Goal: Entertainment & Leisure: Consume media (video, audio)

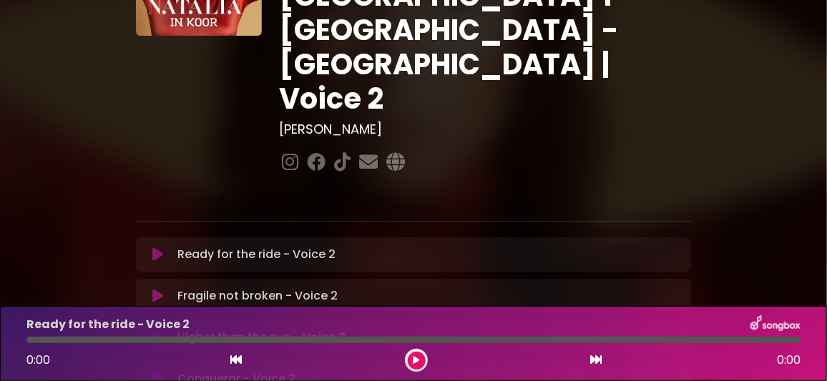
scroll to position [142, 0]
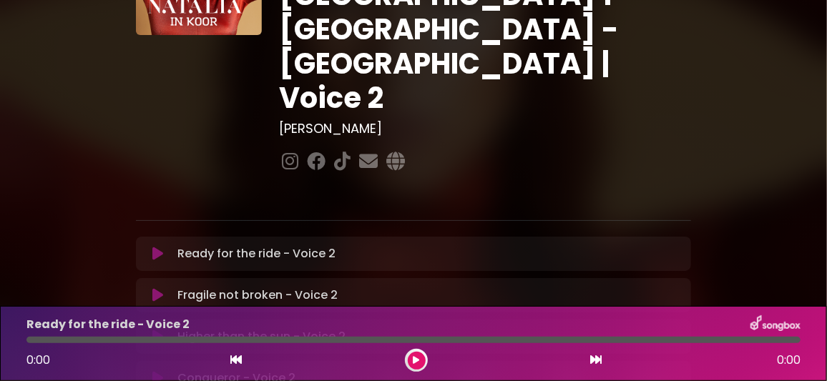
click at [156, 247] on icon at bounding box center [157, 254] width 11 height 14
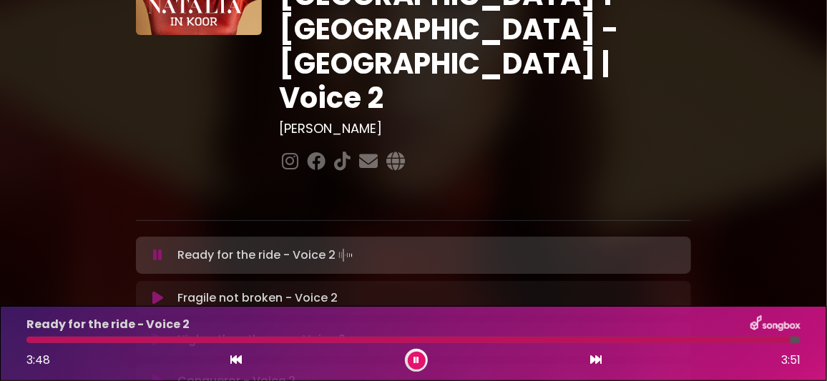
click at [159, 291] on icon at bounding box center [157, 298] width 11 height 14
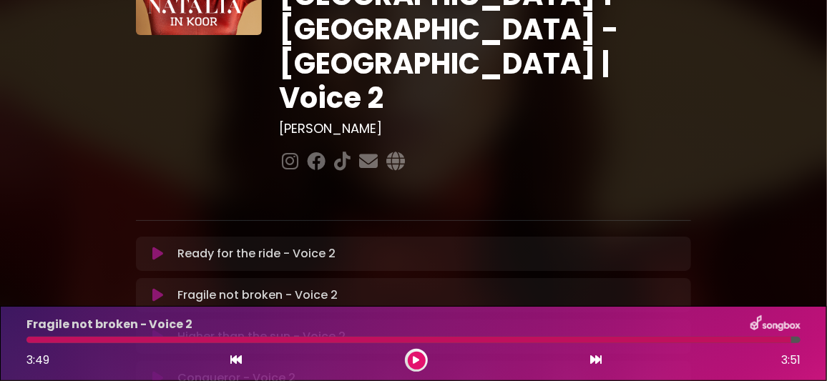
click at [162, 247] on icon at bounding box center [157, 254] width 11 height 14
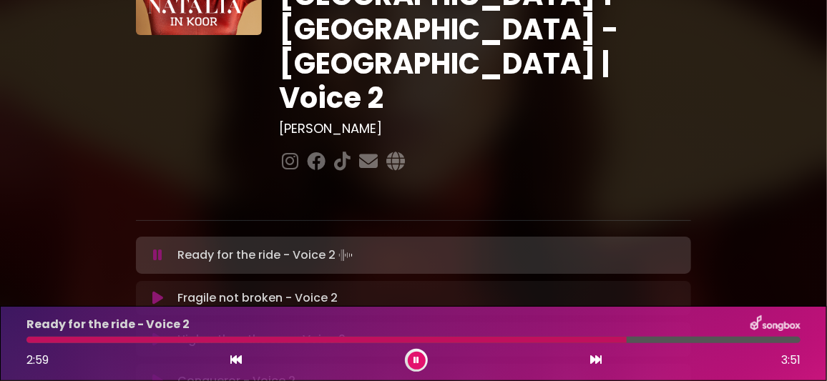
click at [145, 248] on button at bounding box center [158, 255] width 27 height 14
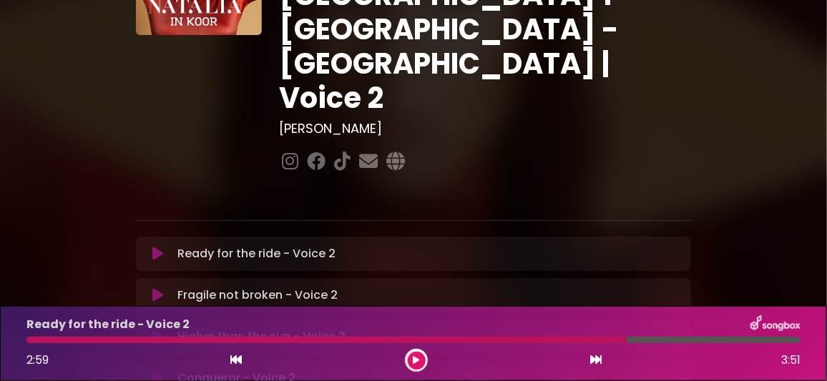
click at [422, 357] on button at bounding box center [417, 361] width 18 height 18
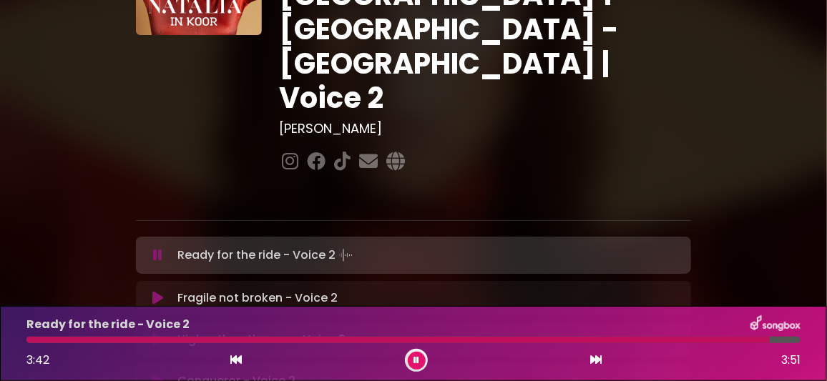
click at [414, 359] on icon at bounding box center [417, 360] width 6 height 9
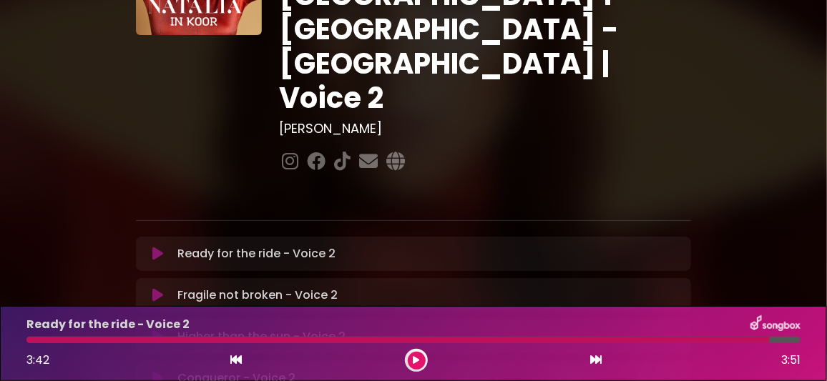
click at [155, 330] on icon at bounding box center [157, 337] width 11 height 14
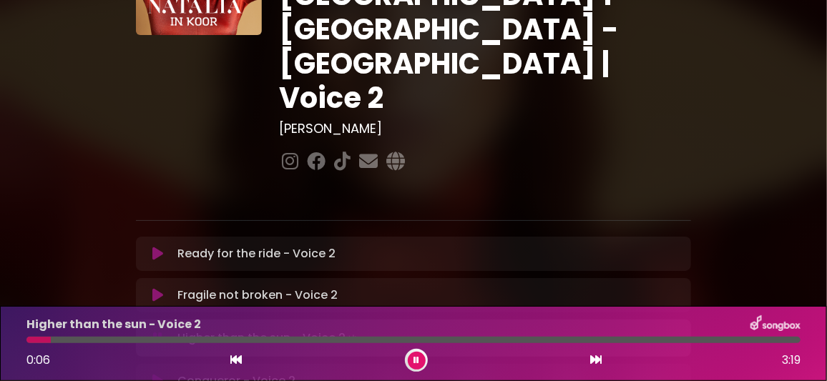
click at [80, 340] on div at bounding box center [413, 340] width 774 height 6
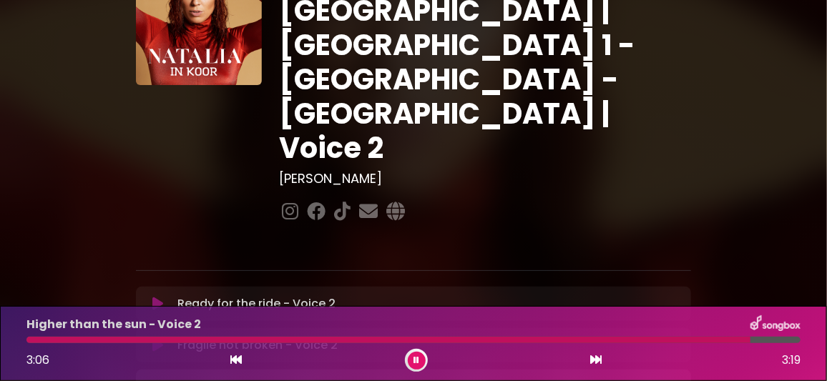
scroll to position [71, 0]
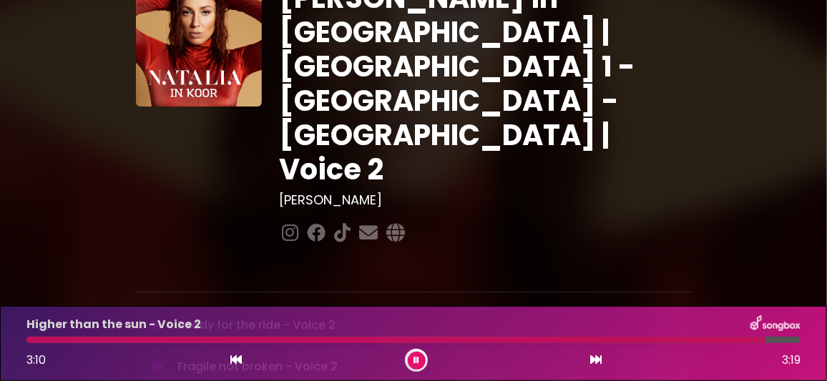
click at [418, 359] on icon at bounding box center [417, 360] width 6 height 9
click at [156, 360] on icon at bounding box center [157, 367] width 11 height 14
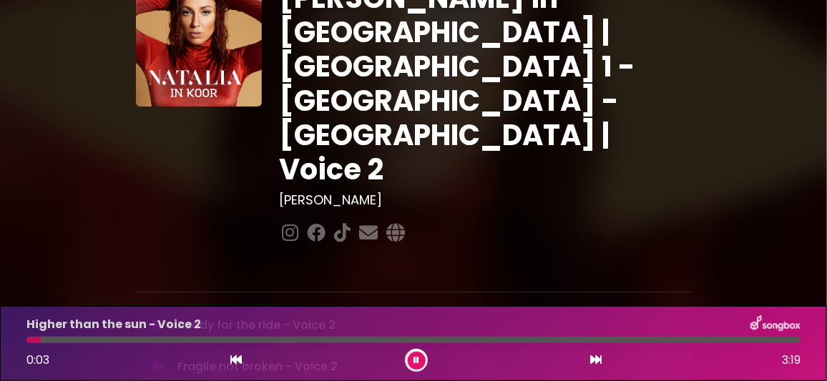
click at [89, 343] on div at bounding box center [413, 340] width 774 height 6
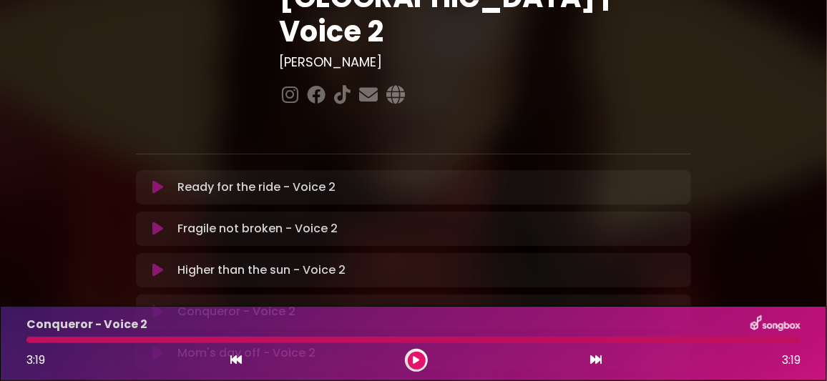
scroll to position [214, 0]
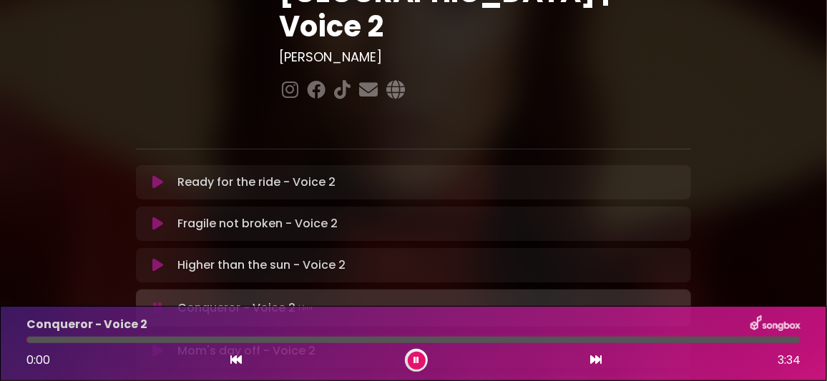
click at [414, 358] on icon at bounding box center [417, 360] width 6 height 9
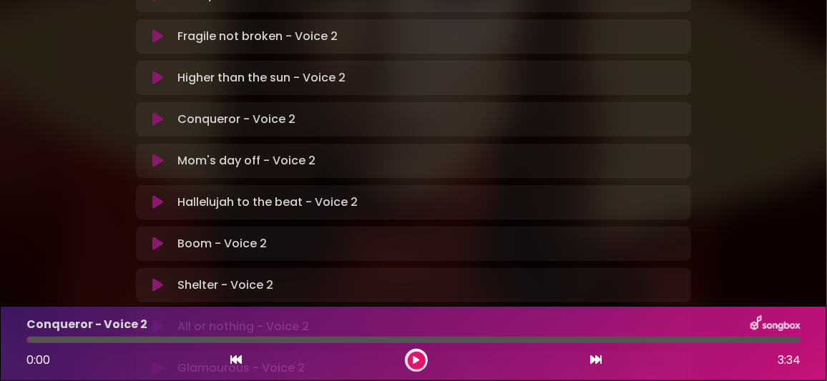
scroll to position [429, 0]
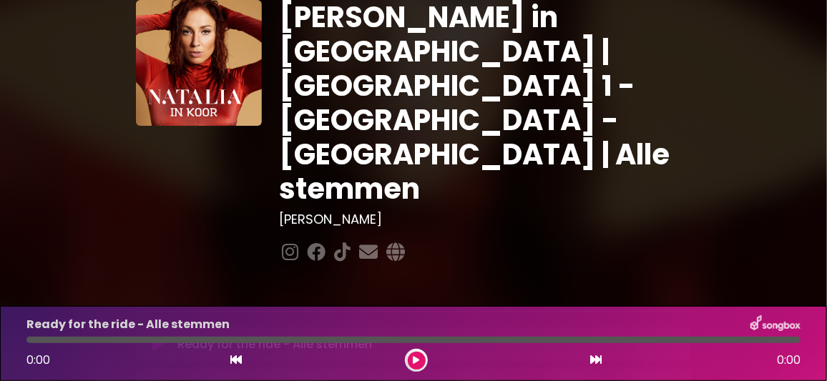
scroll to position [71, 0]
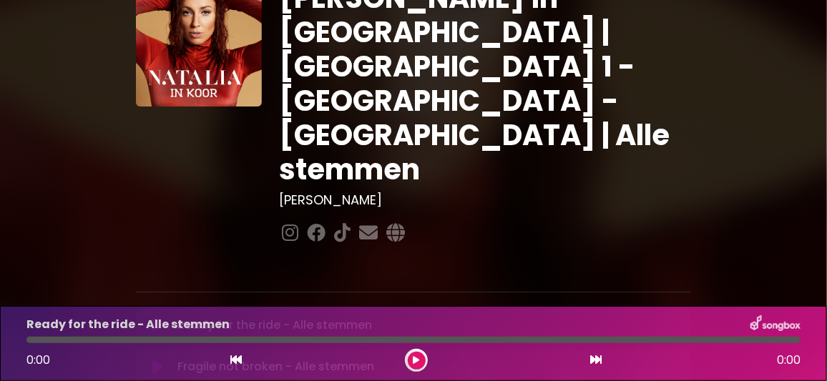
click at [157, 319] on icon at bounding box center [157, 326] width 11 height 14
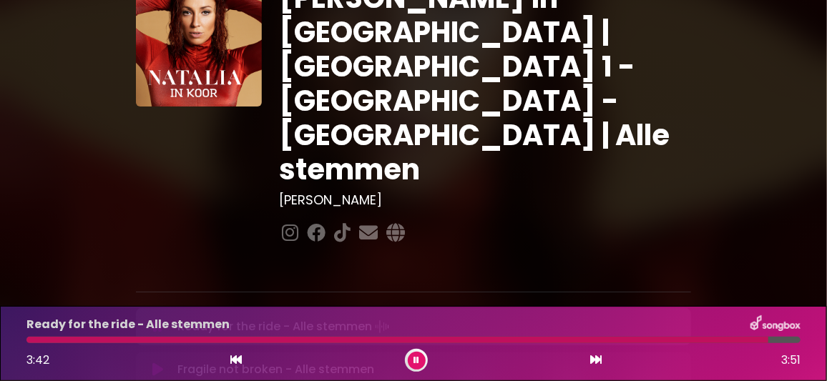
click at [415, 361] on icon at bounding box center [417, 360] width 6 height 9
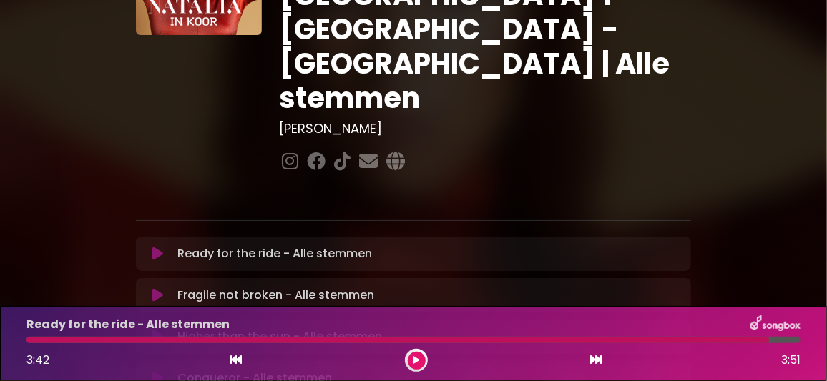
click at [155, 330] on icon at bounding box center [157, 337] width 11 height 14
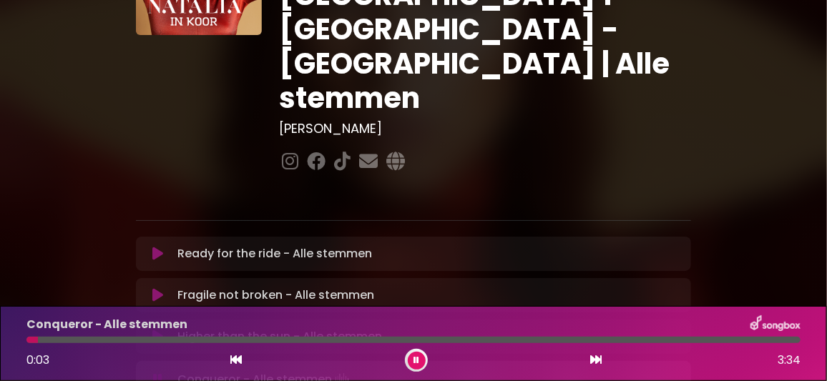
click at [421, 359] on button at bounding box center [417, 361] width 18 height 18
